Goal: Task Accomplishment & Management: Manage account settings

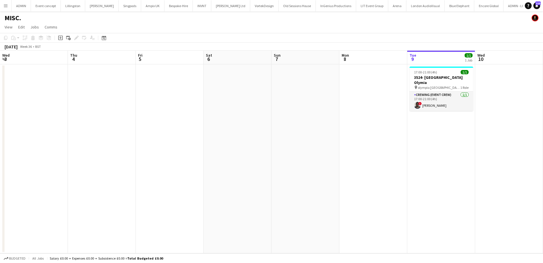
scroll to position [0, 195]
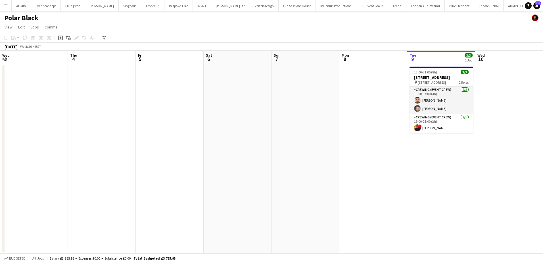
scroll to position [0, 195]
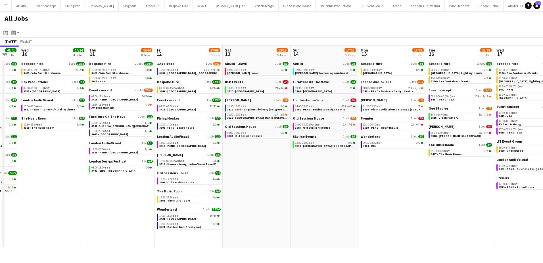
scroll to position [0, 185]
drag, startPoint x: 436, startPoint y: 193, endPoint x: 319, endPoint y: 176, distance: 118.4
click at [319, 176] on app-calendar-viewport "Sun 7 57/61 10 Jobs Mon 8 29/32 6 Jobs Tue 9 41/41 8 Jobs Wed 10 24/24 4 Jobs T…" at bounding box center [271, 146] width 543 height 202
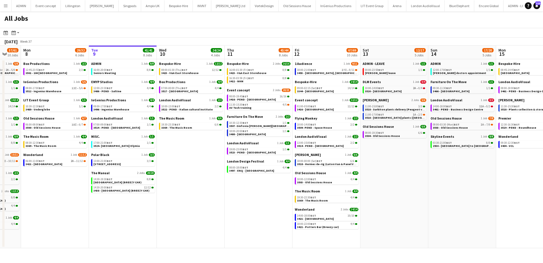
scroll to position [0, 170]
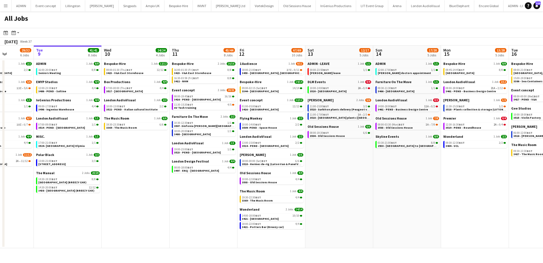
drag, startPoint x: 53, startPoint y: 174, endPoint x: 123, endPoint y: 178, distance: 70.3
click at [123, 178] on app-calendar-viewport "Sat 6 25/25 6 Jobs Sun 7 57/61 10 Jobs Mon 8 29/32 6 Jobs Tue 9 41/41 8 Jobs We…" at bounding box center [271, 146] width 543 height 202
click at [66, 188] on div "14:30-20:00 BST 12/12" at bounding box center [68, 187] width 60 height 3
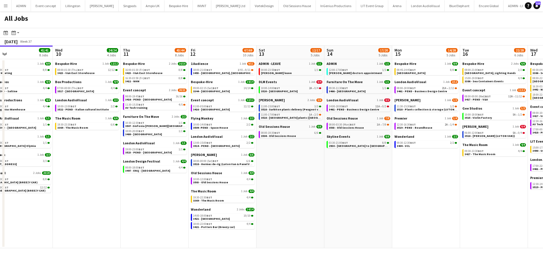
scroll to position [0, 220]
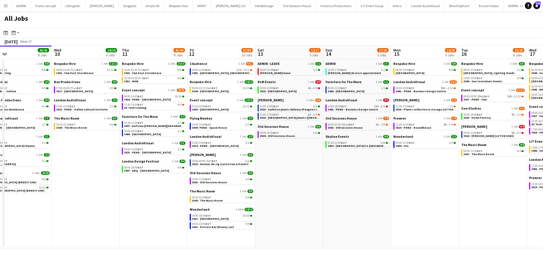
drag, startPoint x: 389, startPoint y: 170, endPoint x: 304, endPoint y: 164, distance: 84.9
click at [305, 164] on app-calendar-viewport "Sat 6 25/25 6 Jobs Sun 7 57/61 10 Jobs Mon 8 29/32 6 Jobs Tue 9 41/41 8 Jobs We…" at bounding box center [271, 146] width 543 height 202
click at [293, 91] on link "10:00-14:00 BST 2A • 0/4 3520 - Space House" at bounding box center [290, 89] width 60 height 7
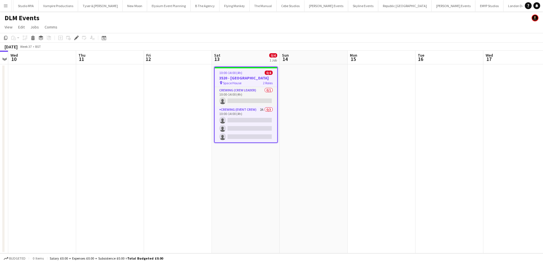
scroll to position [0, 1705]
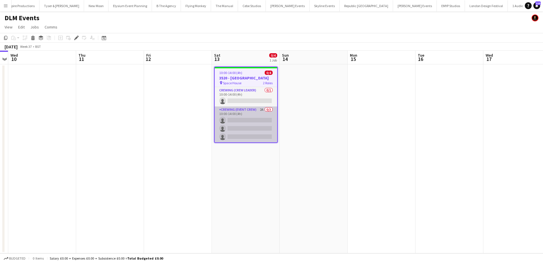
click at [255, 136] on app-card-role "Crewing (Event Crew) 2A 0/3 10:00-14:00 (4h) single-neutral-actions single-neut…" at bounding box center [246, 124] width 63 height 36
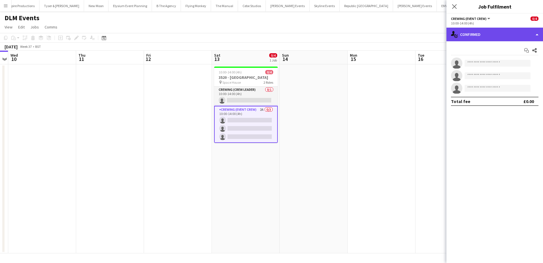
click at [522, 30] on div "single-neutral-actions-check-2 Confirmed" at bounding box center [495, 35] width 97 height 14
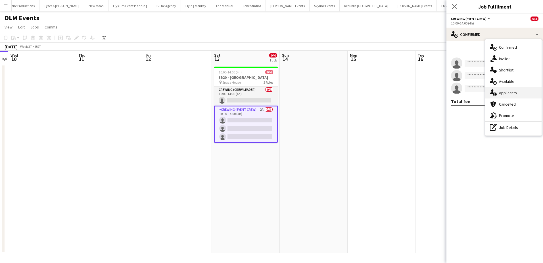
click at [520, 95] on div "single-neutral-actions-information Applicants" at bounding box center [514, 92] width 56 height 11
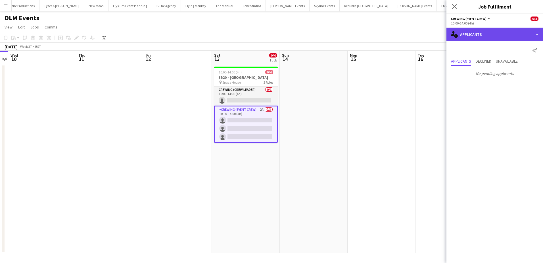
click at [490, 37] on div "single-neutral-actions-information Applicants" at bounding box center [495, 35] width 97 height 14
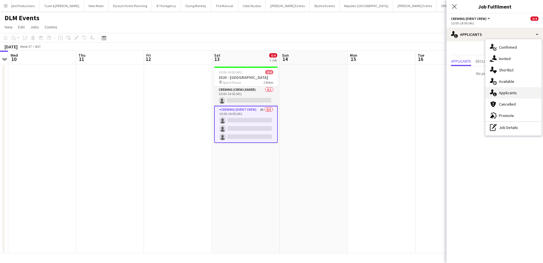
click at [513, 94] on span "Applicants" at bounding box center [508, 92] width 18 height 5
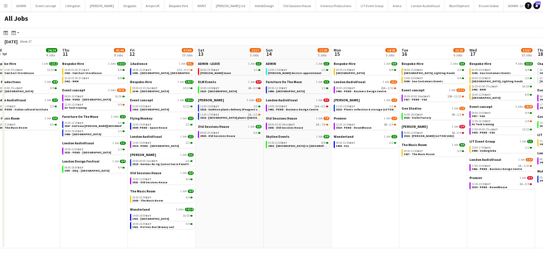
drag, startPoint x: 474, startPoint y: 195, endPoint x: 334, endPoint y: 196, distance: 139.5
click at [334, 196] on app-calendar-viewport "Sun 7 57/61 10 Jobs Mon 8 29/32 6 Jobs Tue 9 41/41 8 Jobs Wed 10 24/24 4 Jobs T…" at bounding box center [271, 146] width 543 height 202
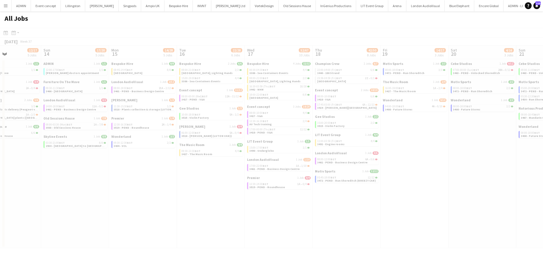
scroll to position [0, 170]
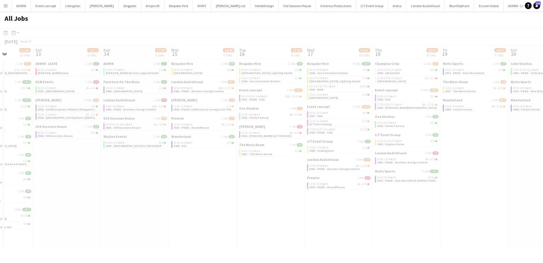
drag, startPoint x: 313, startPoint y: 197, endPoint x: 261, endPoint y: 196, distance: 51.7
click at [261, 196] on app-all-jobs "All Jobs Date picker SEP 2025 SEP 2025 Monday M Tuesday T Wednesday W Thursday …" at bounding box center [271, 129] width 543 height 236
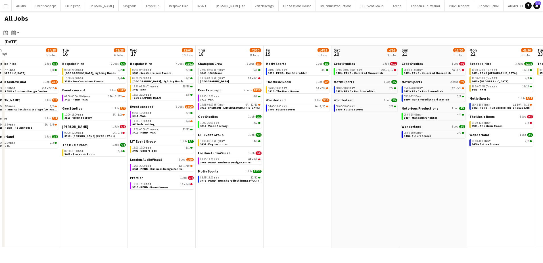
drag, startPoint x: 471, startPoint y: 218, endPoint x: 307, endPoint y: 216, distance: 163.9
click at [307, 216] on app-calendar-viewport "Fri 12 67/69 10 Jobs Sat 13 12/17 5 Jobs Sun 14 17/20 5 Jobs Mon 15 14/28 5 Job…" at bounding box center [271, 146] width 543 height 202
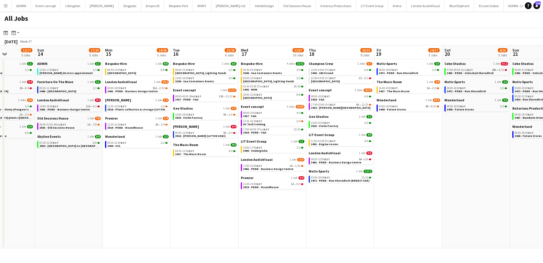
drag, startPoint x: 282, startPoint y: 216, endPoint x: 403, endPoint y: 216, distance: 121.6
click at [400, 216] on app-calendar-viewport "Thu 11 43/44 8 Jobs Fri 12 67/69 10 Jobs Sat 13 12/17 5 Jobs Sun 14 17/20 5 Job…" at bounding box center [271, 146] width 543 height 202
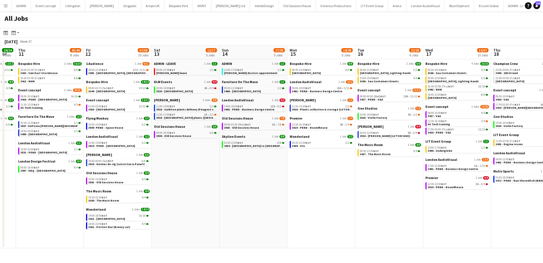
drag, startPoint x: 426, startPoint y: 224, endPoint x: 431, endPoint y: 224, distance: 5.7
click at [431, 224] on app-calendar-viewport "Tue 9 41/41 8 Jobs Wed 10 24/24 4 Jobs Thu 11 43/44 8 Jobs Fri 12 67/69 10 Jobs…" at bounding box center [271, 146] width 543 height 202
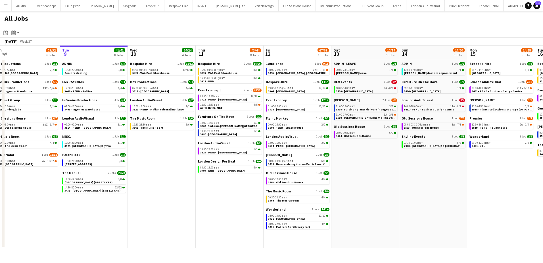
drag, startPoint x: 304, startPoint y: 226, endPoint x: 466, endPoint y: 227, distance: 162.0
click at [465, 227] on app-calendar-viewport "Sat 6 25/25 6 Jobs Sun 7 57/61 10 Jobs Mon 8 29/32 6 Jobs Tue 9 41/41 8 Jobs We…" at bounding box center [271, 146] width 543 height 202
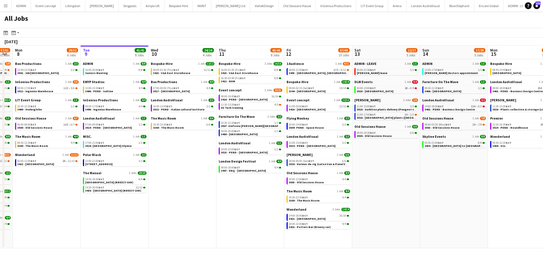
drag, startPoint x: 201, startPoint y: 221, endPoint x: 377, endPoint y: 220, distance: 175.9
click at [376, 220] on app-calendar-viewport "Sat 6 25/25 6 Jobs Sun 7 57/61 10 Jobs Mon 8 29/32 6 Jobs Tue 9 41/41 8 Jobs We…" at bounding box center [271, 146] width 543 height 202
